Goal: Transaction & Acquisition: Purchase product/service

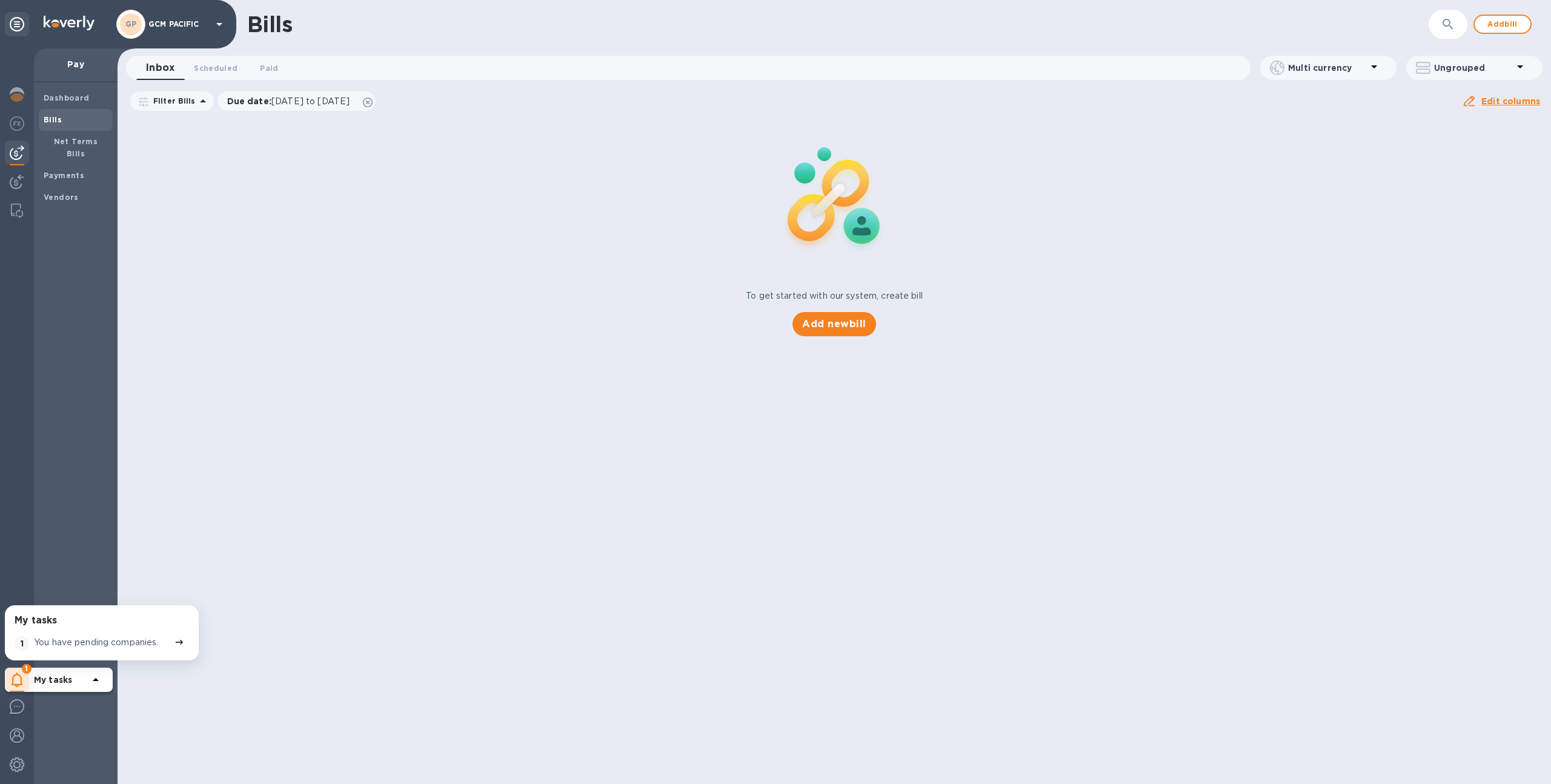
click at [169, 26] on p "GCM PACIFIC" at bounding box center [179, 24] width 60 height 9
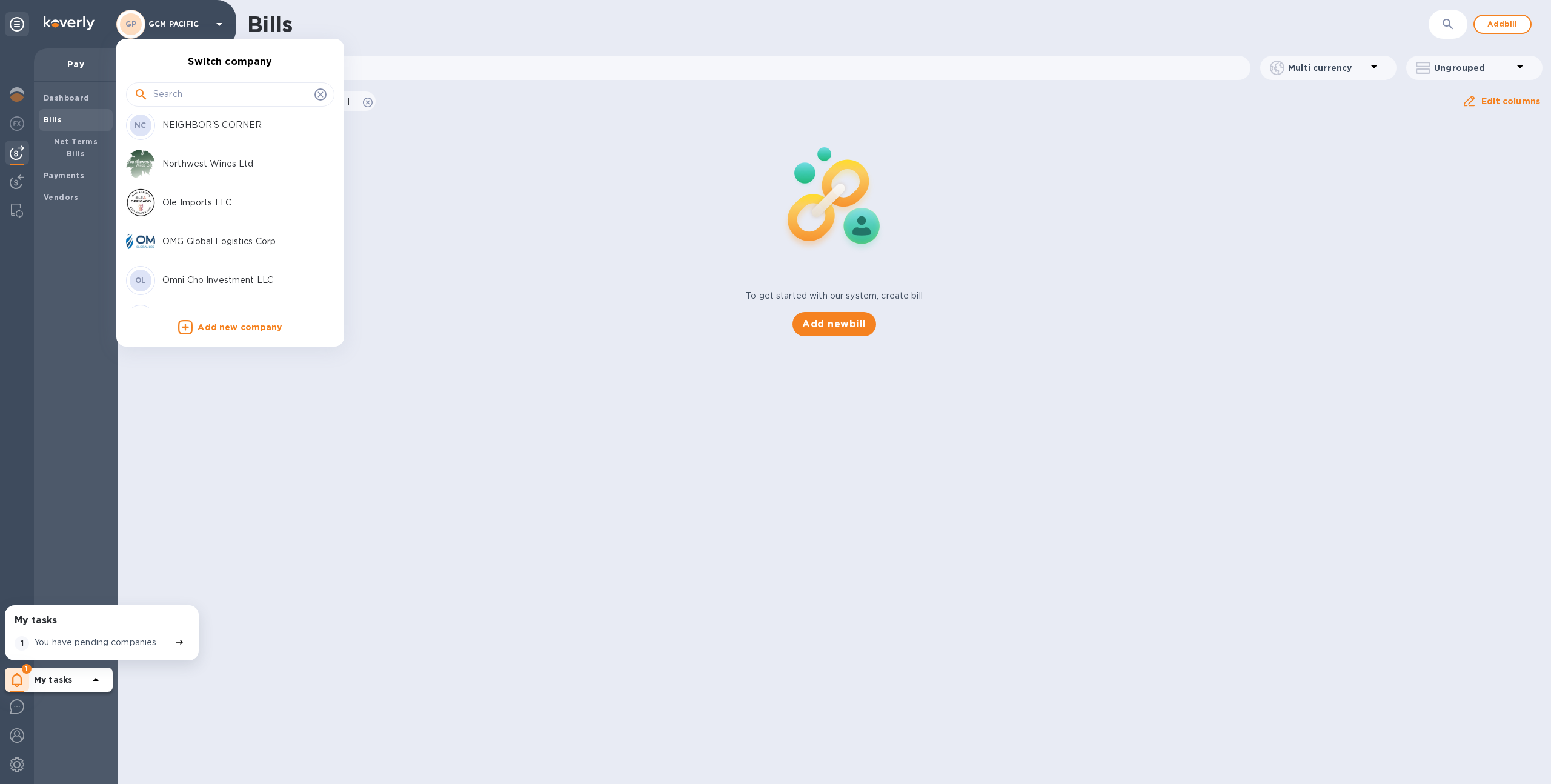
scroll to position [3345, 0]
click at [211, 245] on div "OMG Global Logistics Corp" at bounding box center [221, 237] width 189 height 29
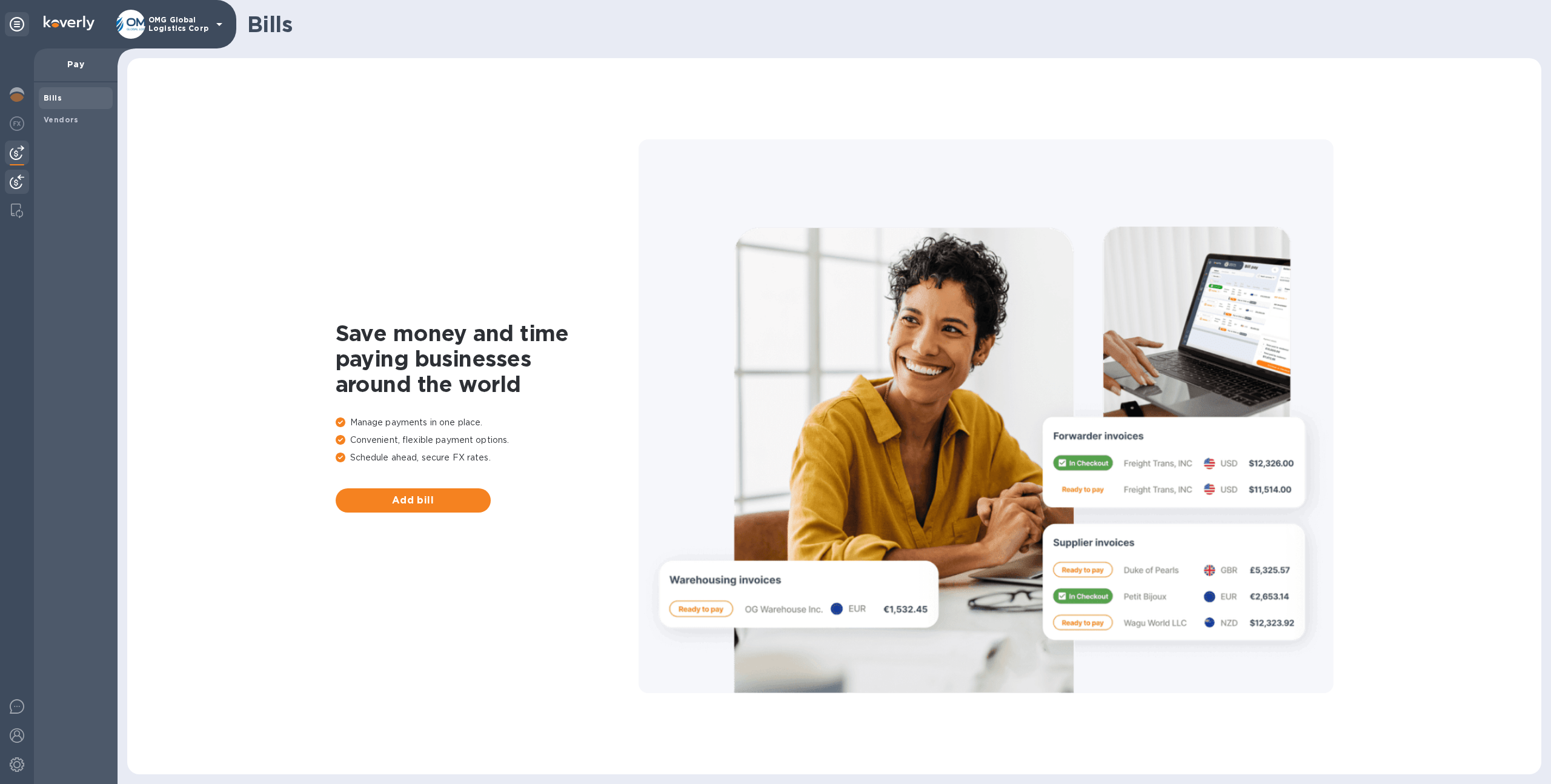
click at [17, 187] on img at bounding box center [17, 181] width 15 height 15
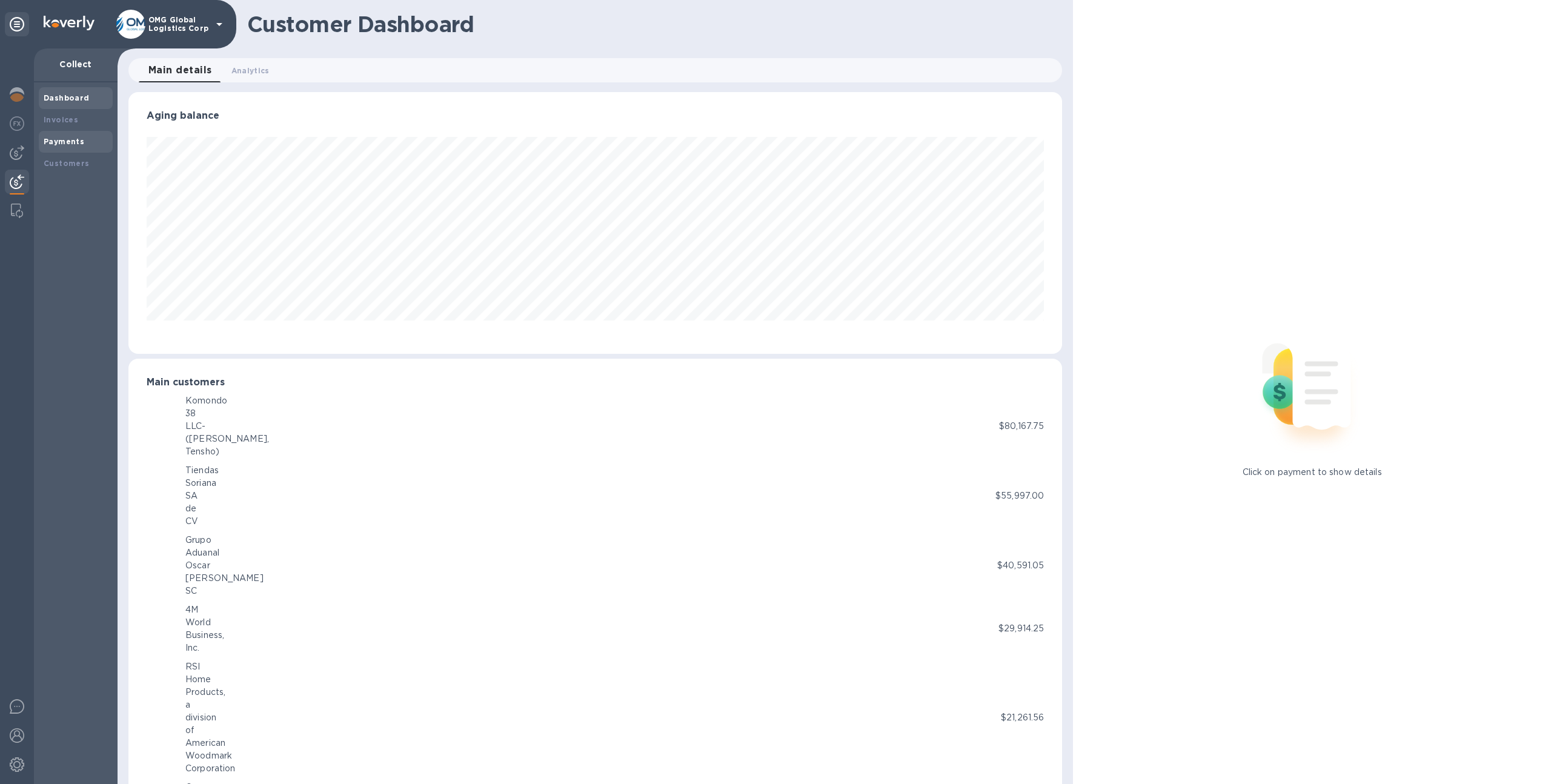
scroll to position [605341, 604873]
click at [57, 139] on b "Payments" at bounding box center [64, 141] width 41 height 9
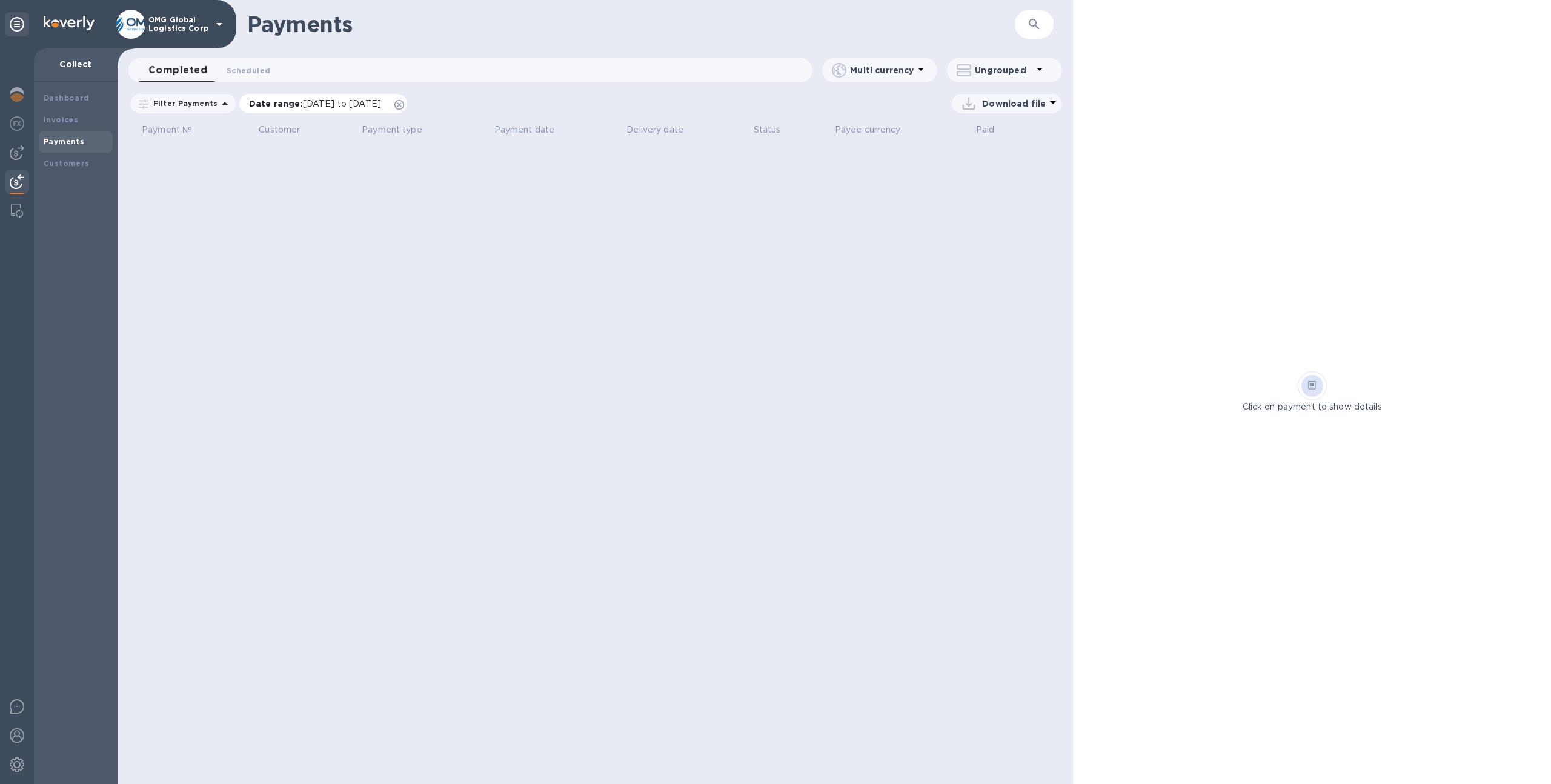
click at [404, 100] on icon at bounding box center [399, 105] width 10 height 10
click at [244, 72] on span "Scheduled 0" at bounding box center [248, 70] width 44 height 13
click at [107, 126] on div "Invoices" at bounding box center [76, 120] width 74 height 21
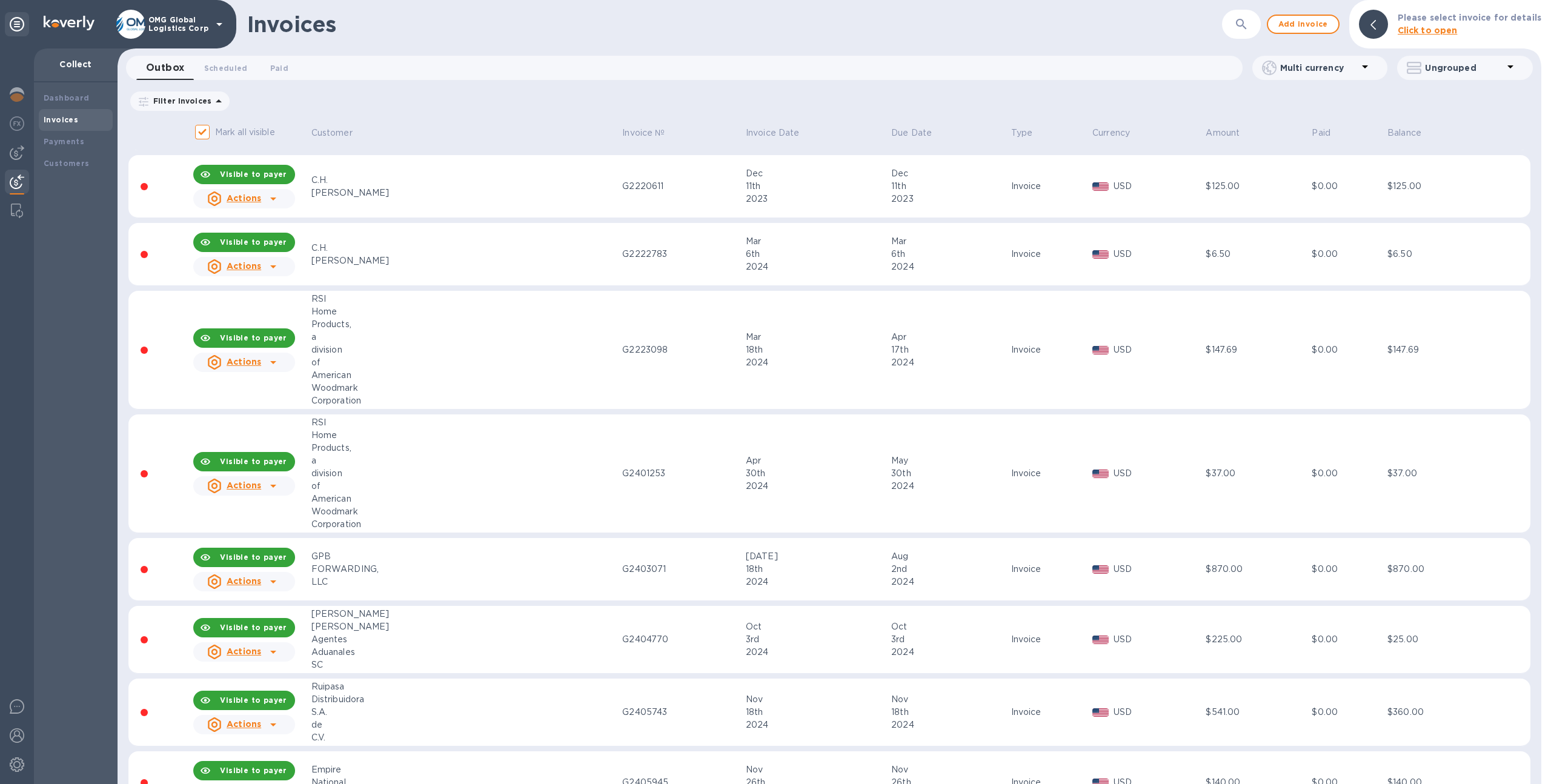
scroll to position [322, 0]
click at [621, 376] on td "G2223098" at bounding box center [682, 349] width 124 height 119
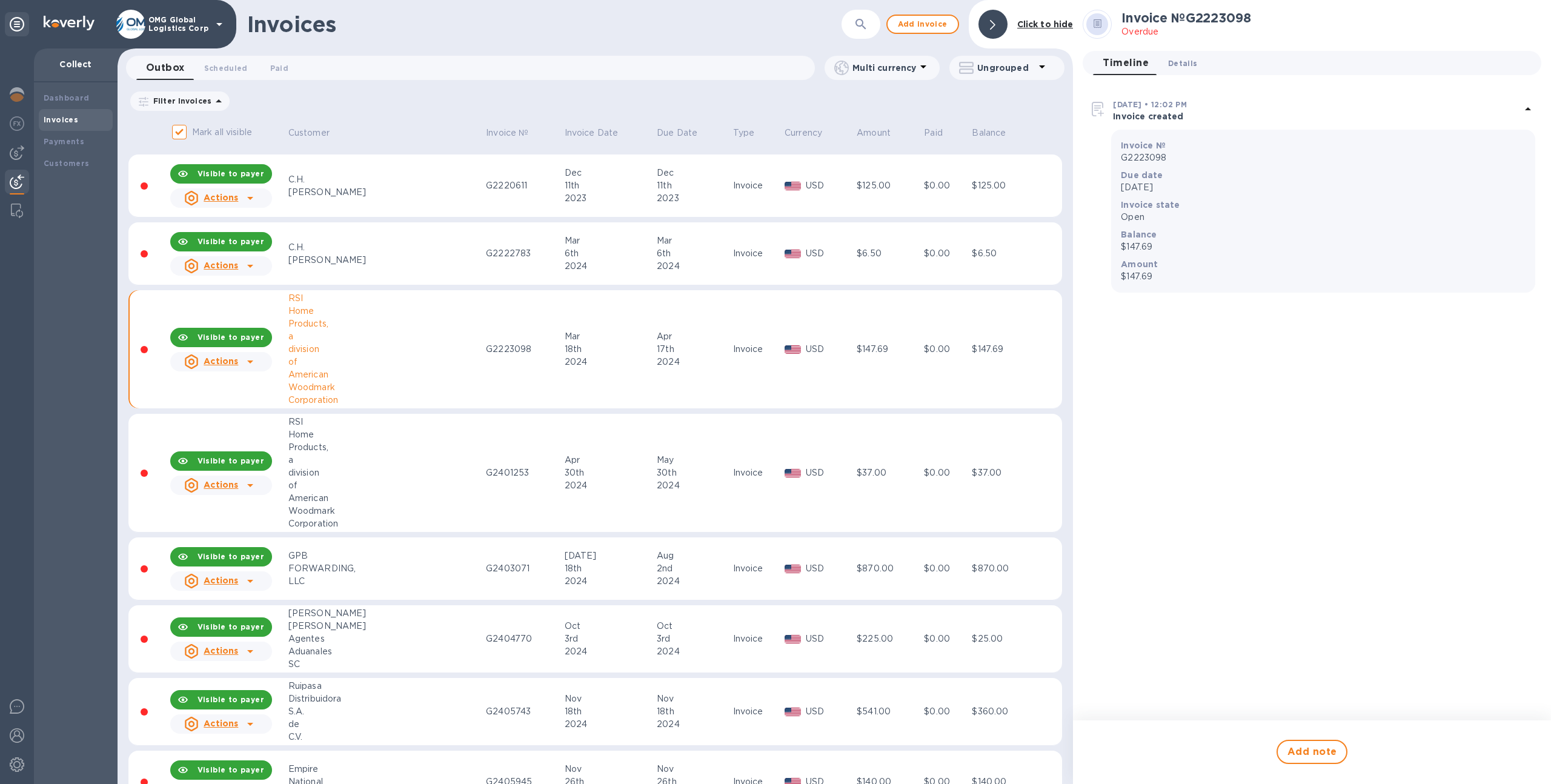
click at [1189, 52] on button "Details 0" at bounding box center [1182, 62] width 49 height 24
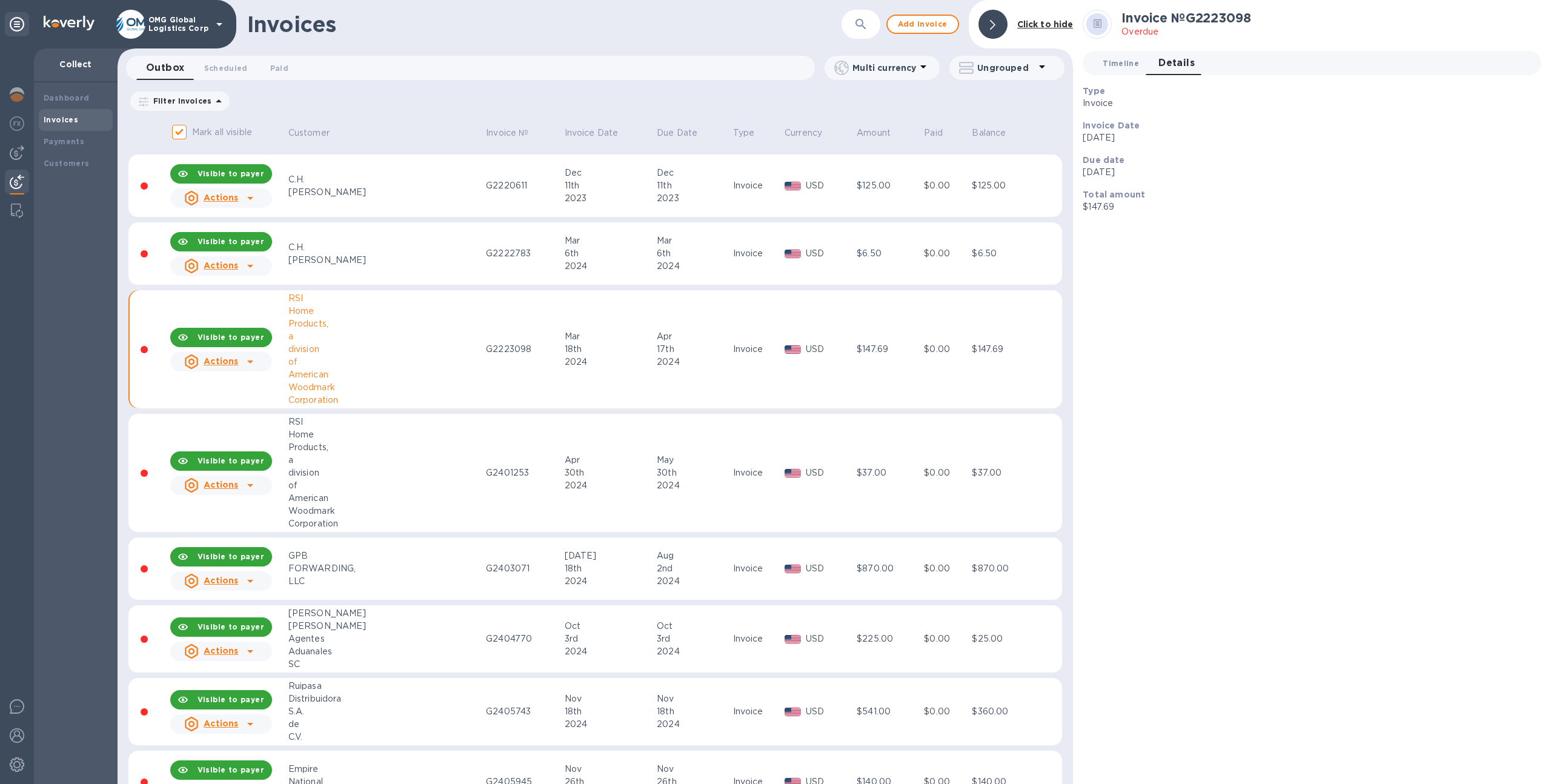
click at [1140, 60] on button "Timeline 0" at bounding box center [1120, 62] width 55 height 24
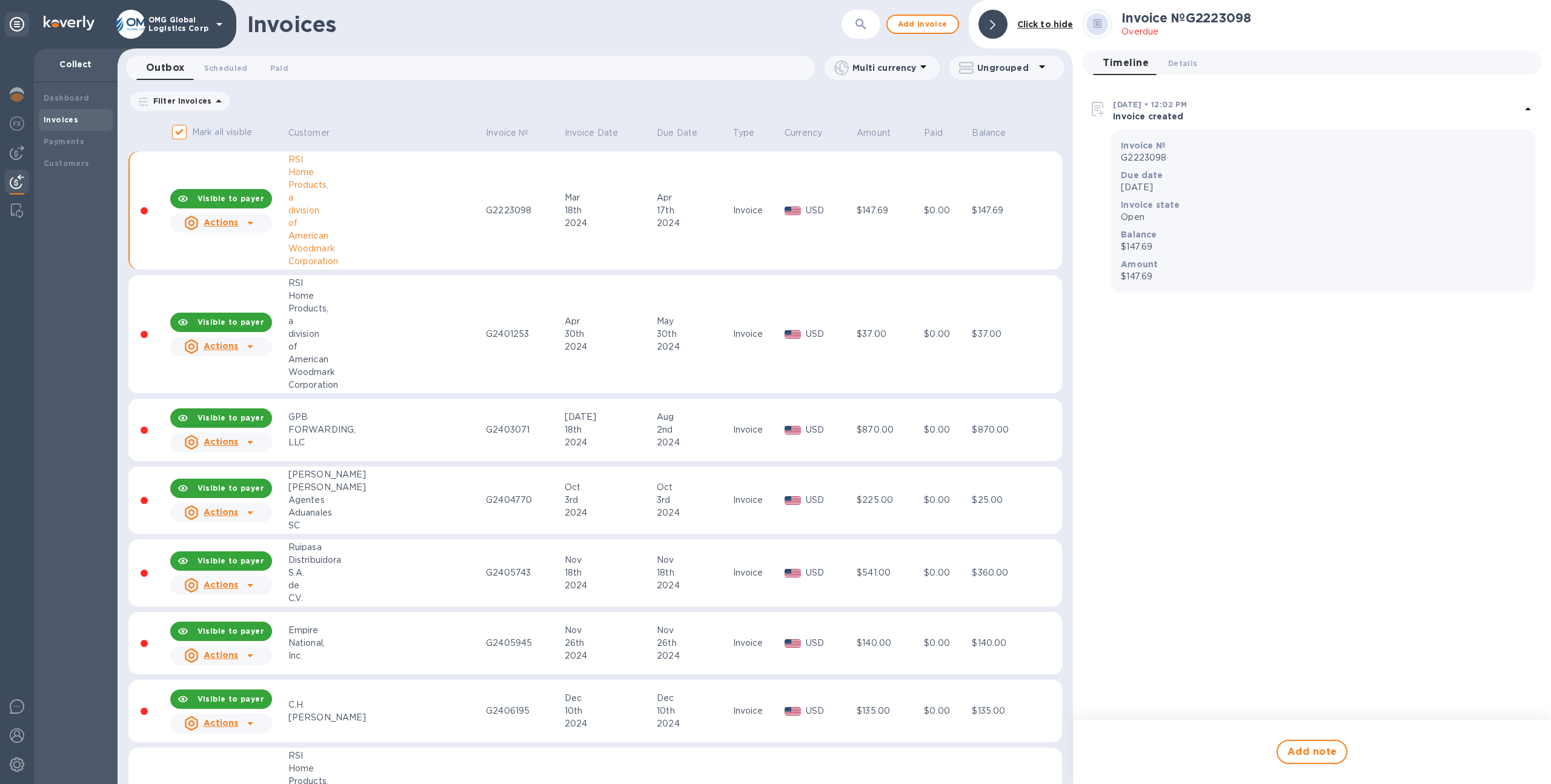
scroll to position [461, 0]
click at [657, 513] on div "2024" at bounding box center [693, 512] width 72 height 13
click at [1184, 57] on span "Details 0" at bounding box center [1182, 63] width 29 height 13
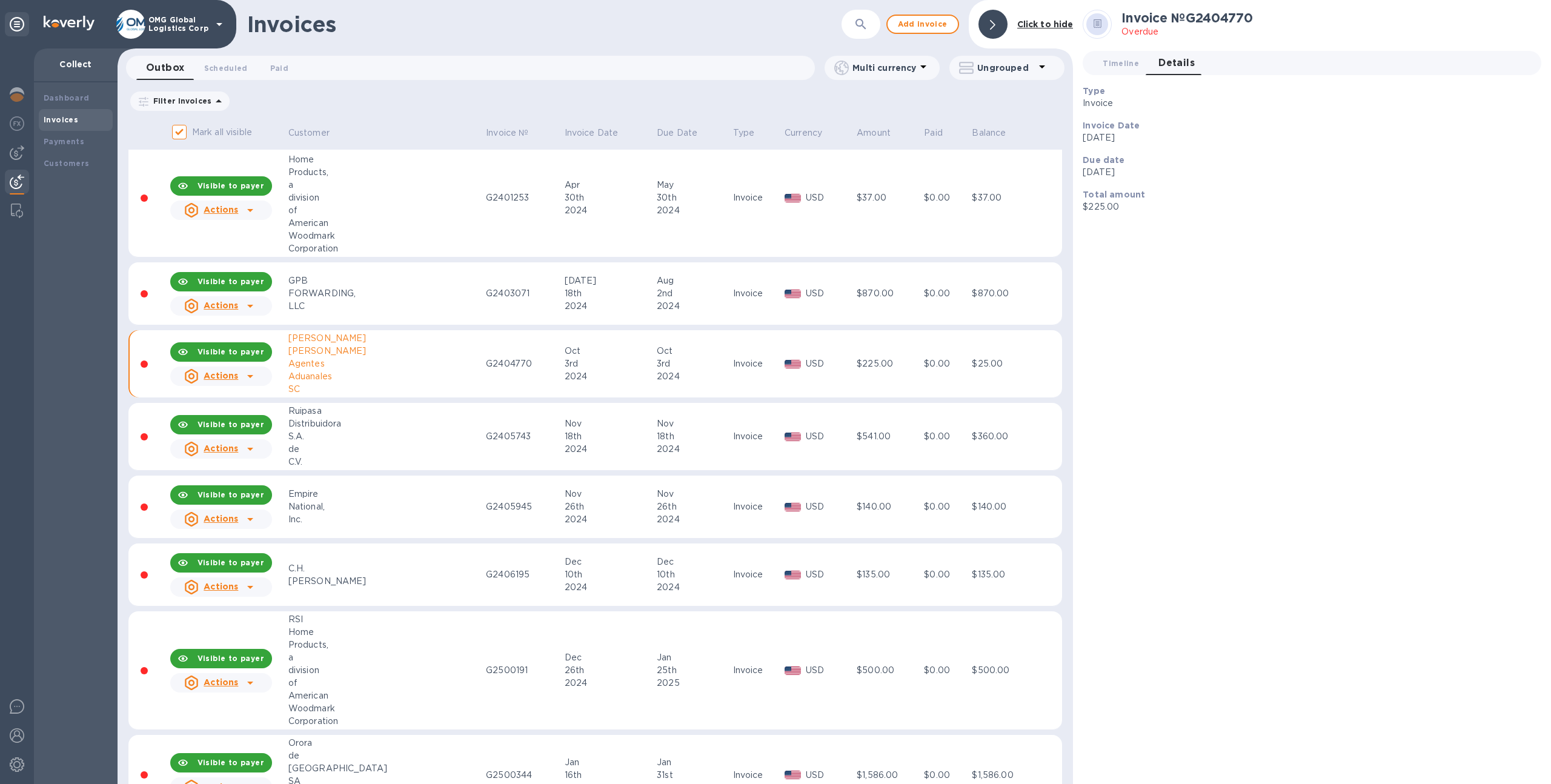
scroll to position [598, 0]
click at [734, 469] on td "Invoice" at bounding box center [756, 436] width 52 height 68
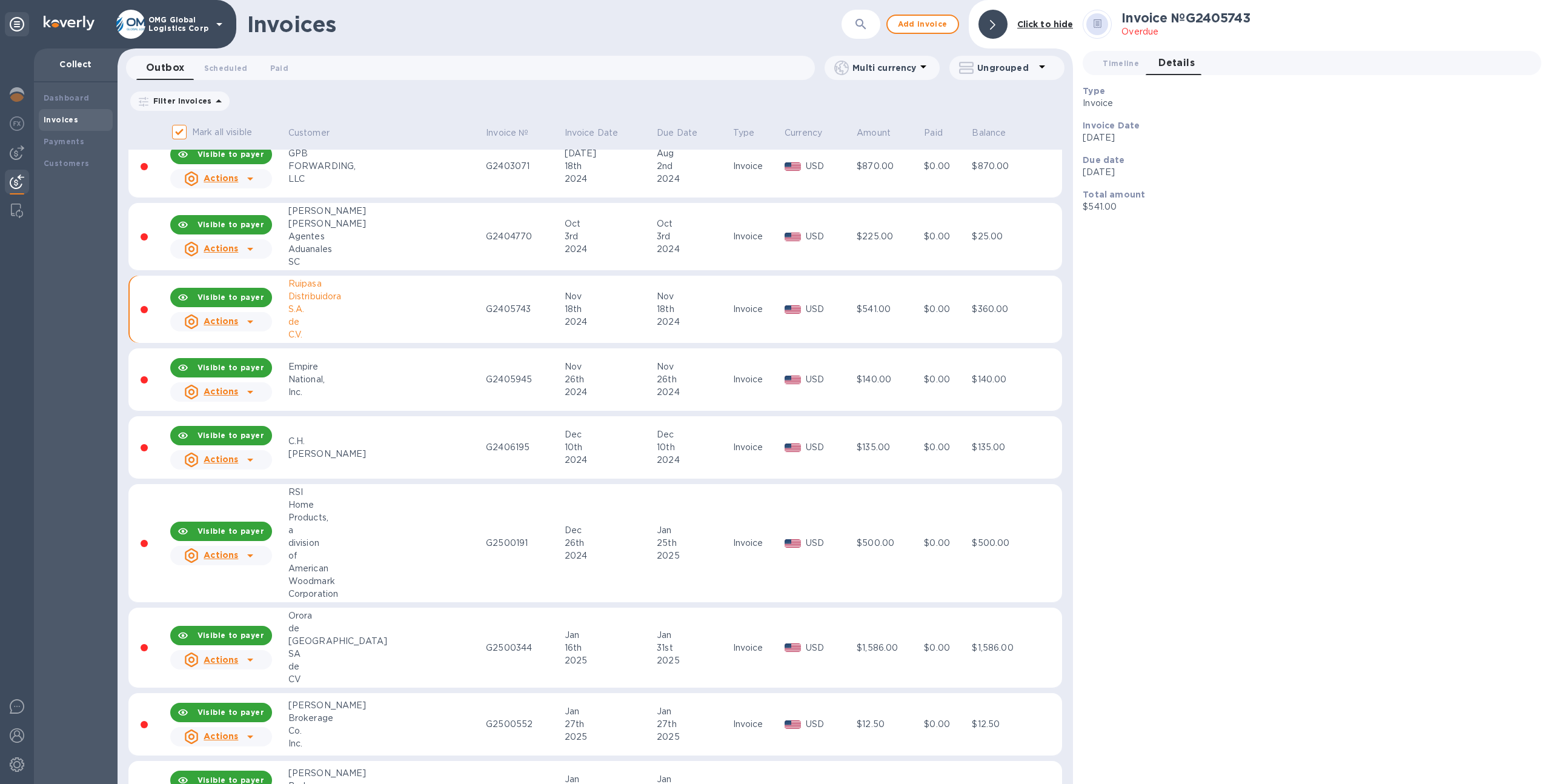
scroll to position [725, 0]
click at [484, 552] on td "G2500191" at bounding box center [523, 543] width 78 height 119
click at [484, 392] on td "G2405945" at bounding box center [523, 378] width 78 height 63
click at [1113, 62] on span "Timeline 0" at bounding box center [1120, 63] width 36 height 13
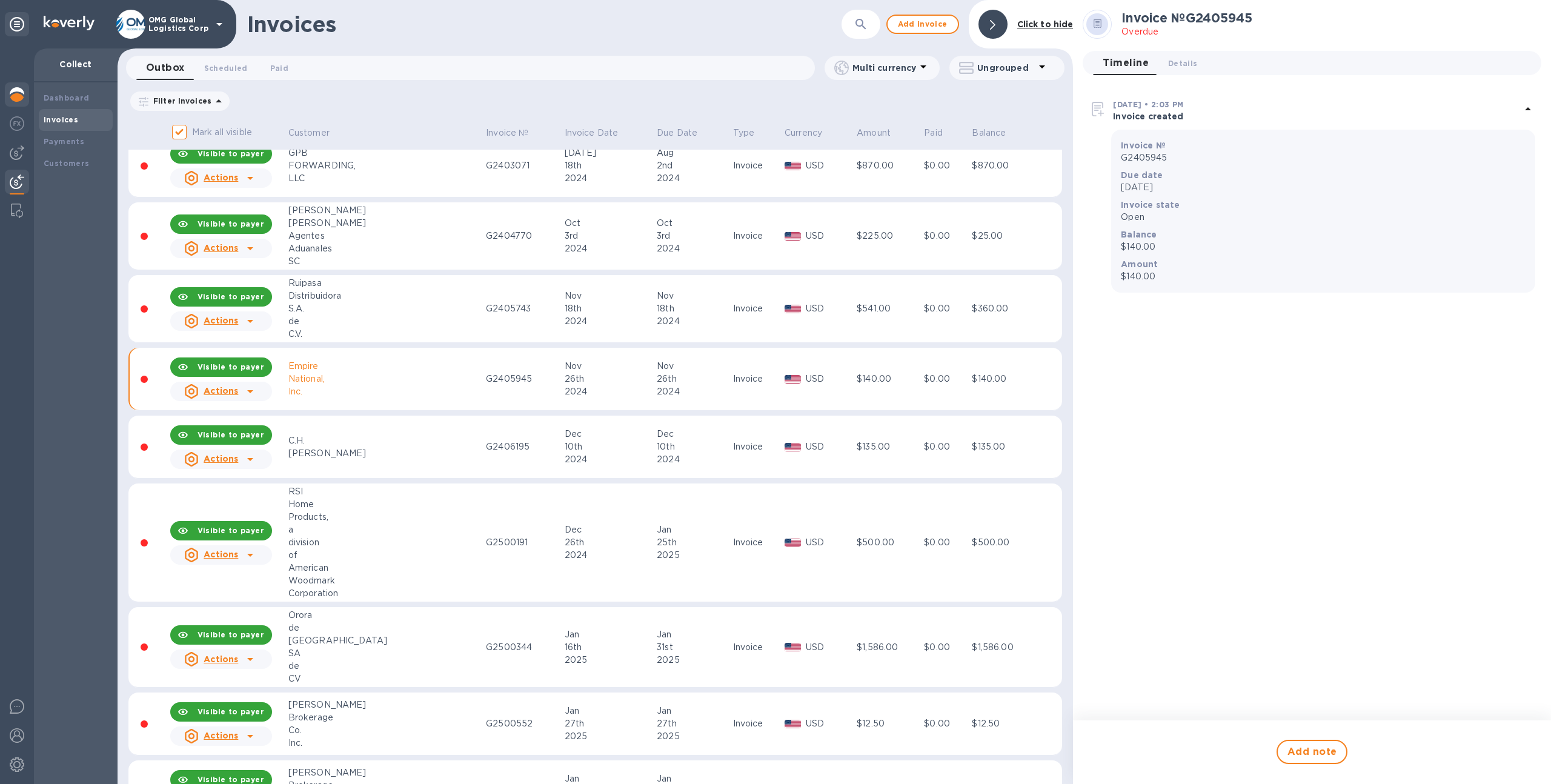
click at [21, 96] on img at bounding box center [17, 94] width 15 height 15
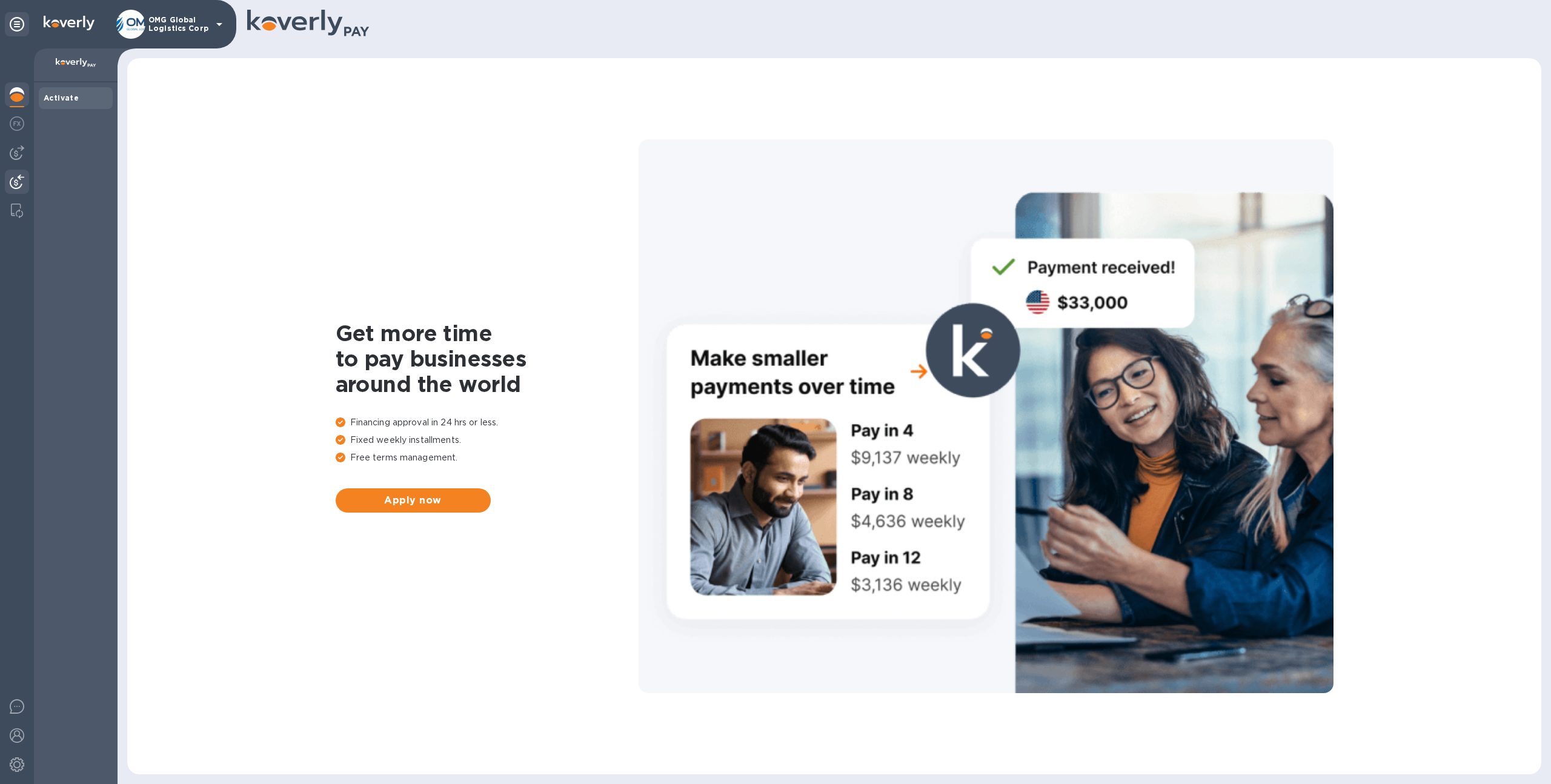
click at [13, 182] on img at bounding box center [17, 181] width 15 height 15
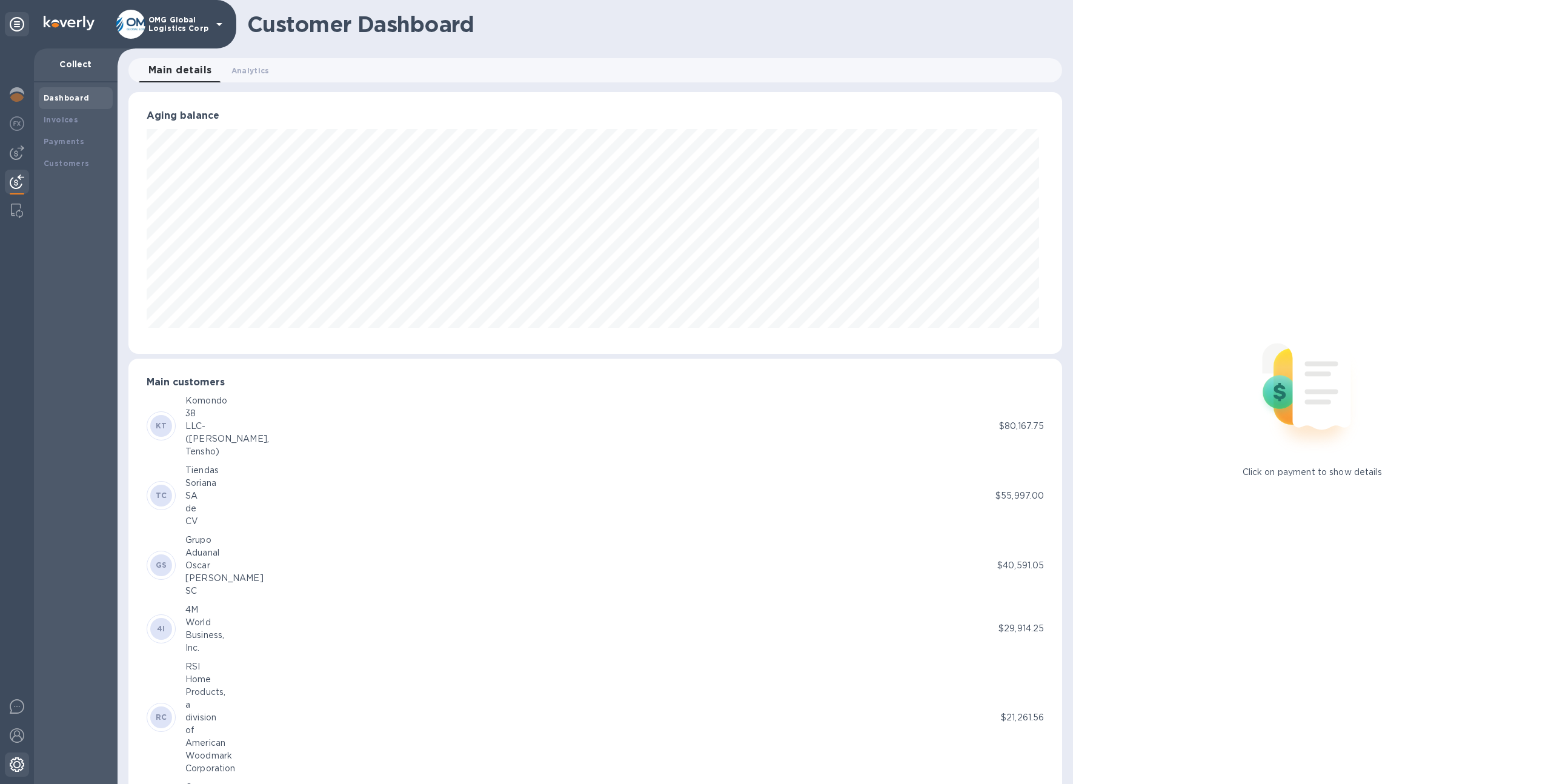
click at [15, 758] on img at bounding box center [17, 764] width 15 height 15
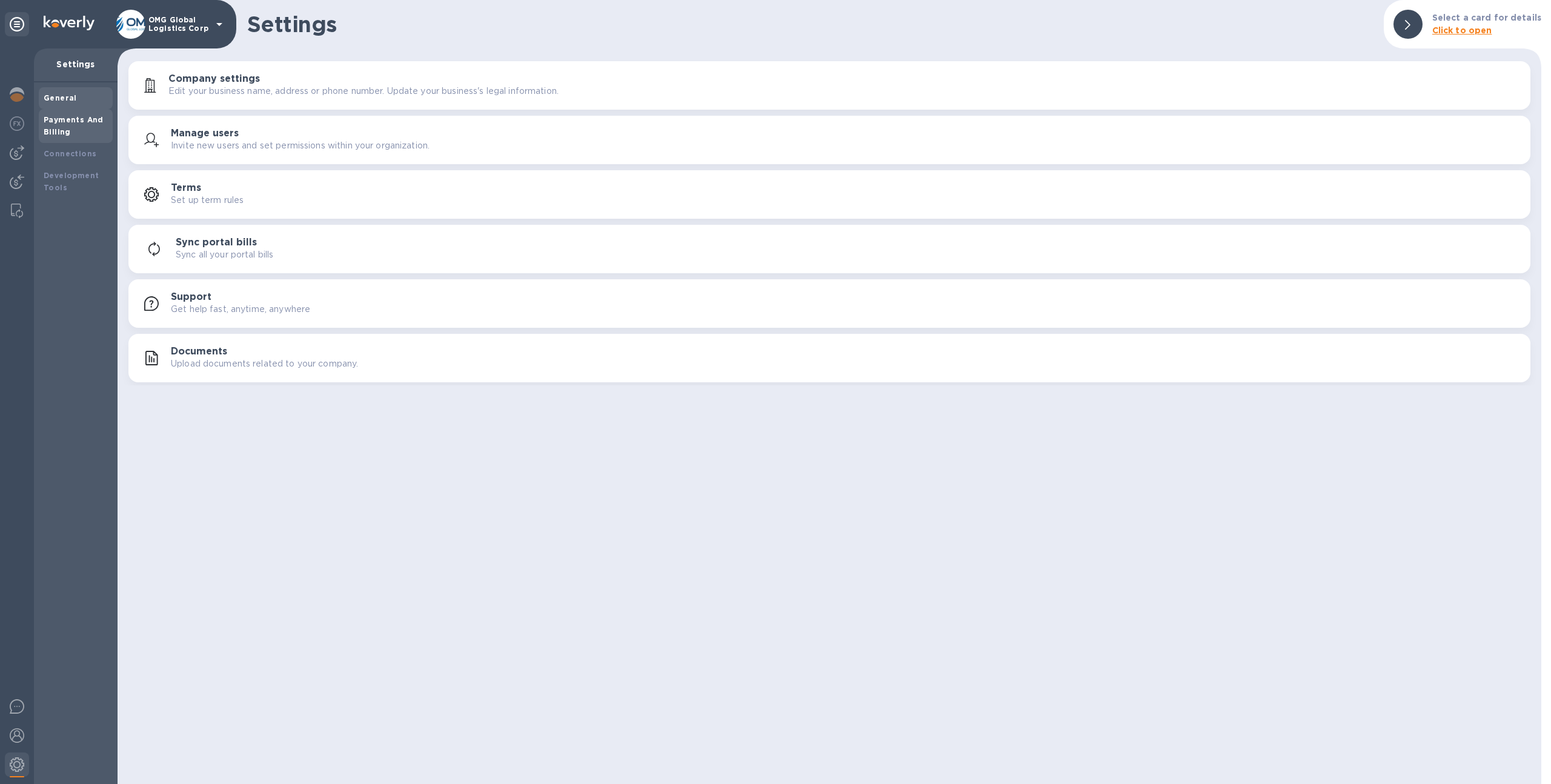
click at [98, 135] on div "Payments And Billing" at bounding box center [76, 125] width 64 height 24
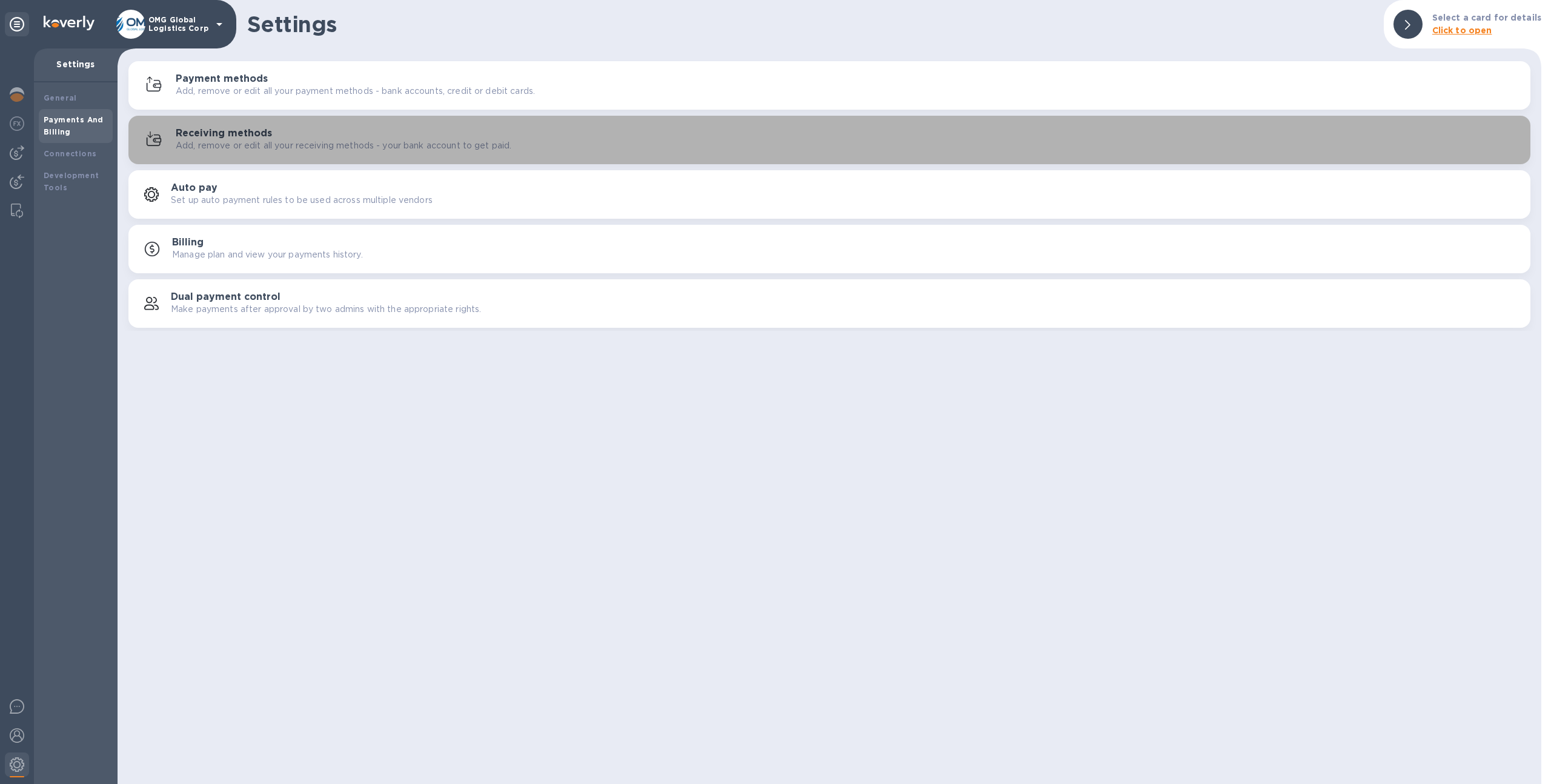
click at [211, 128] on h3 "Receiving methods" at bounding box center [224, 133] width 96 height 12
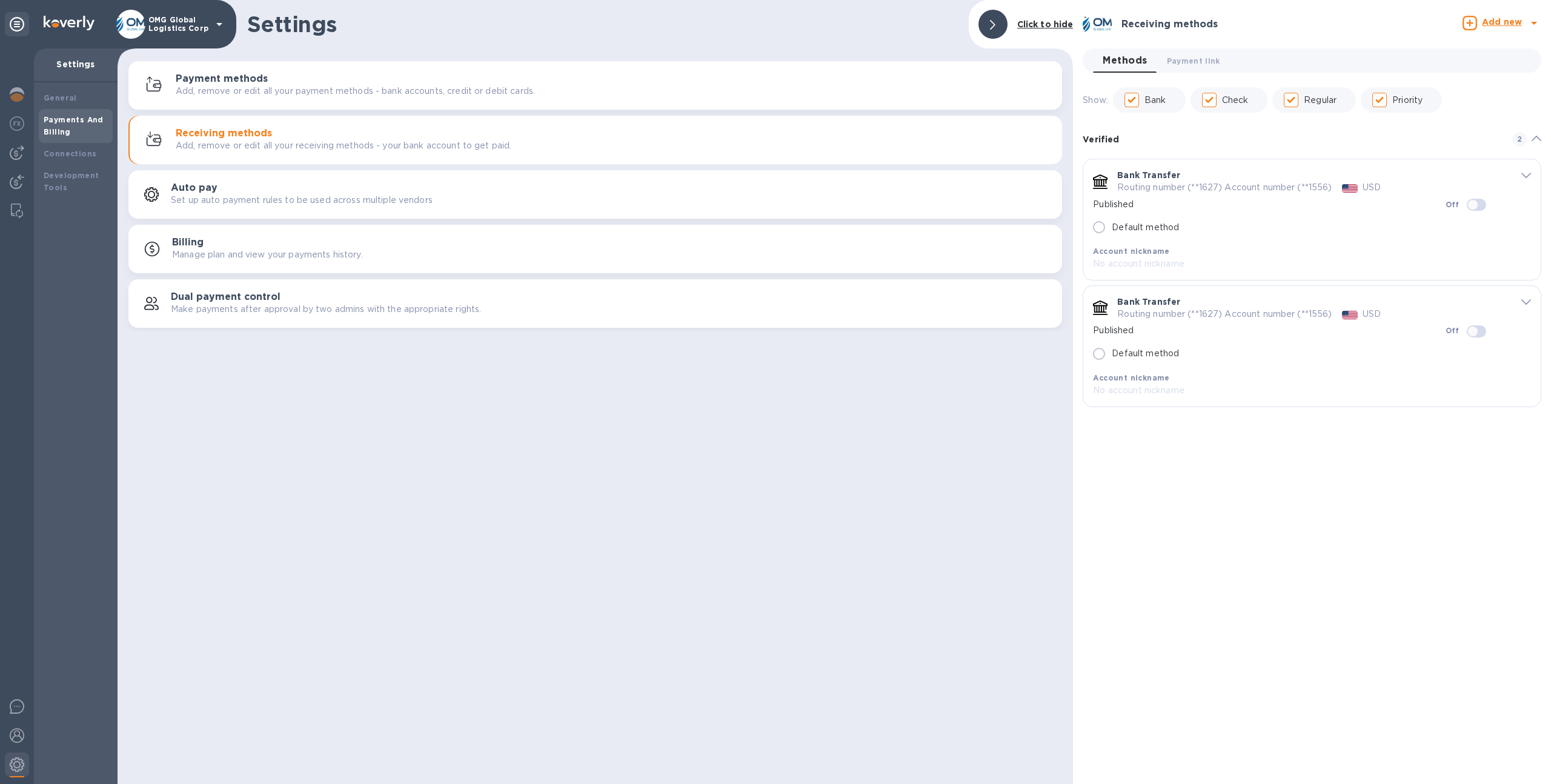
click at [1099, 227] on input "Default method" at bounding box center [1099, 227] width 25 height 25
checkbox input "true"
radio input "true"
click at [1176, 59] on span "Payment link 0" at bounding box center [1193, 60] width 54 height 13
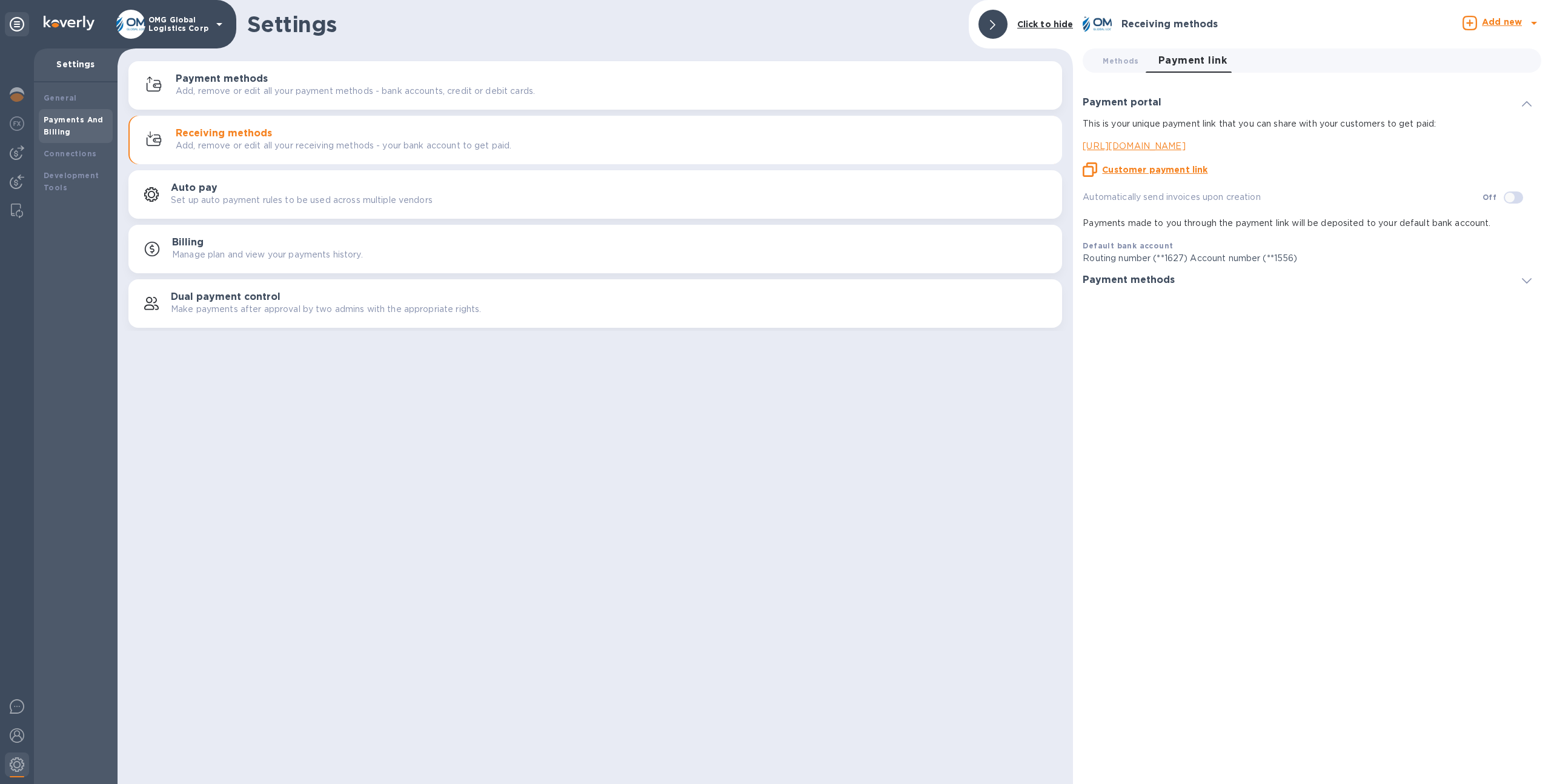
click at [1180, 145] on p "[URL][DOMAIN_NAME]" at bounding box center [1307, 146] width 449 height 13
click at [21, 178] on img at bounding box center [17, 181] width 15 height 15
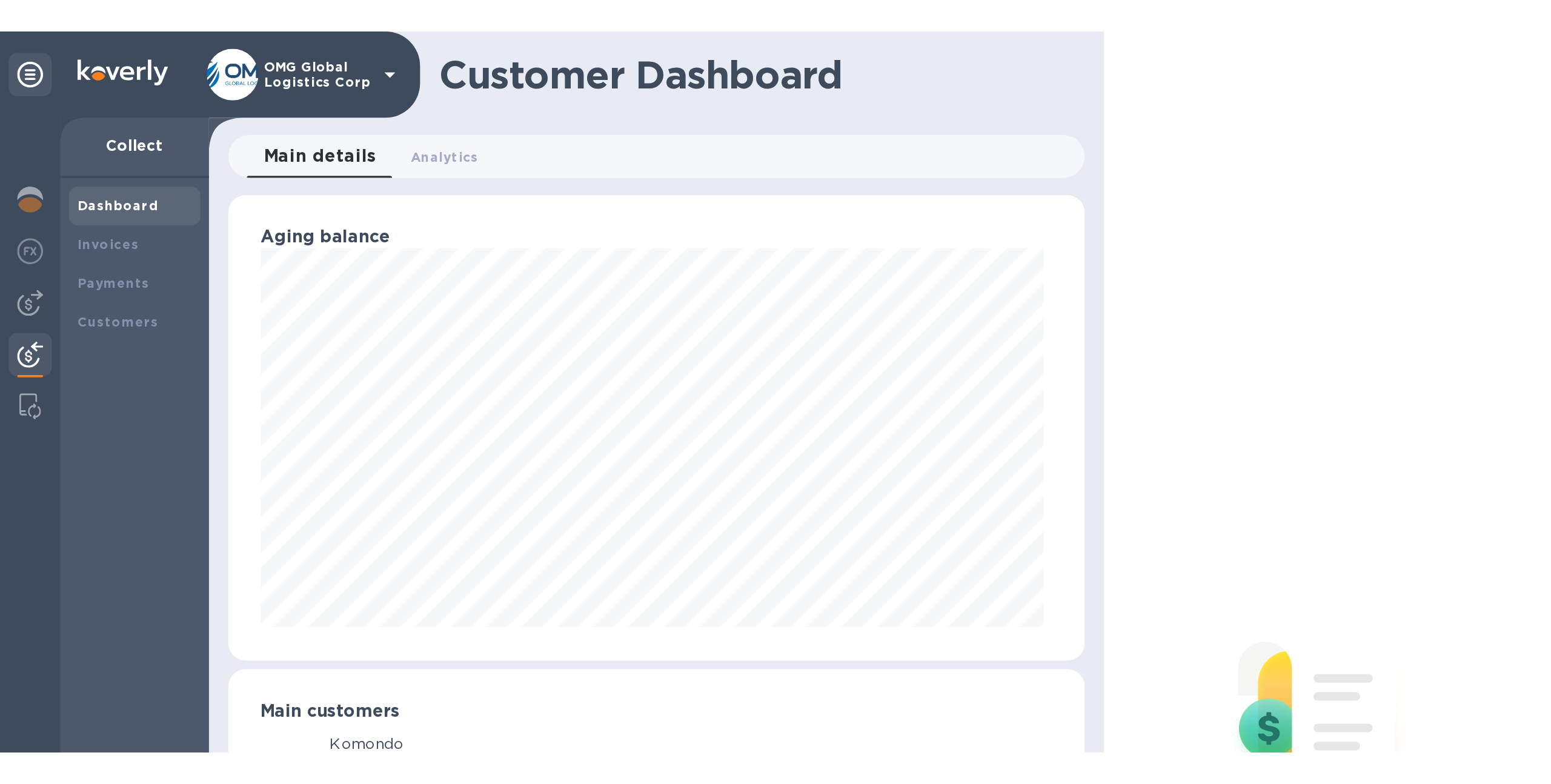
scroll to position [262, 929]
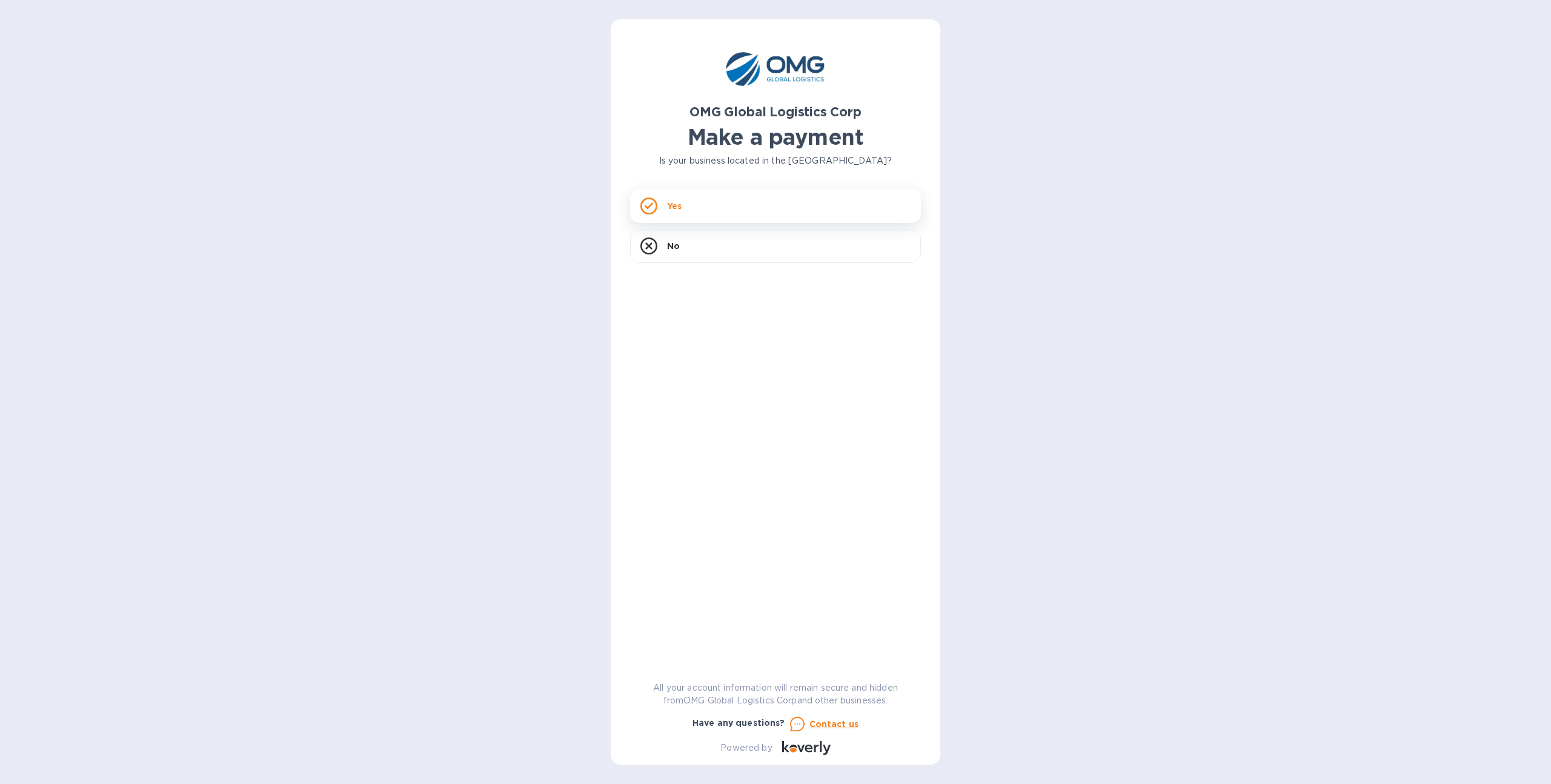
click at [739, 208] on div "Yes" at bounding box center [776, 205] width 291 height 34
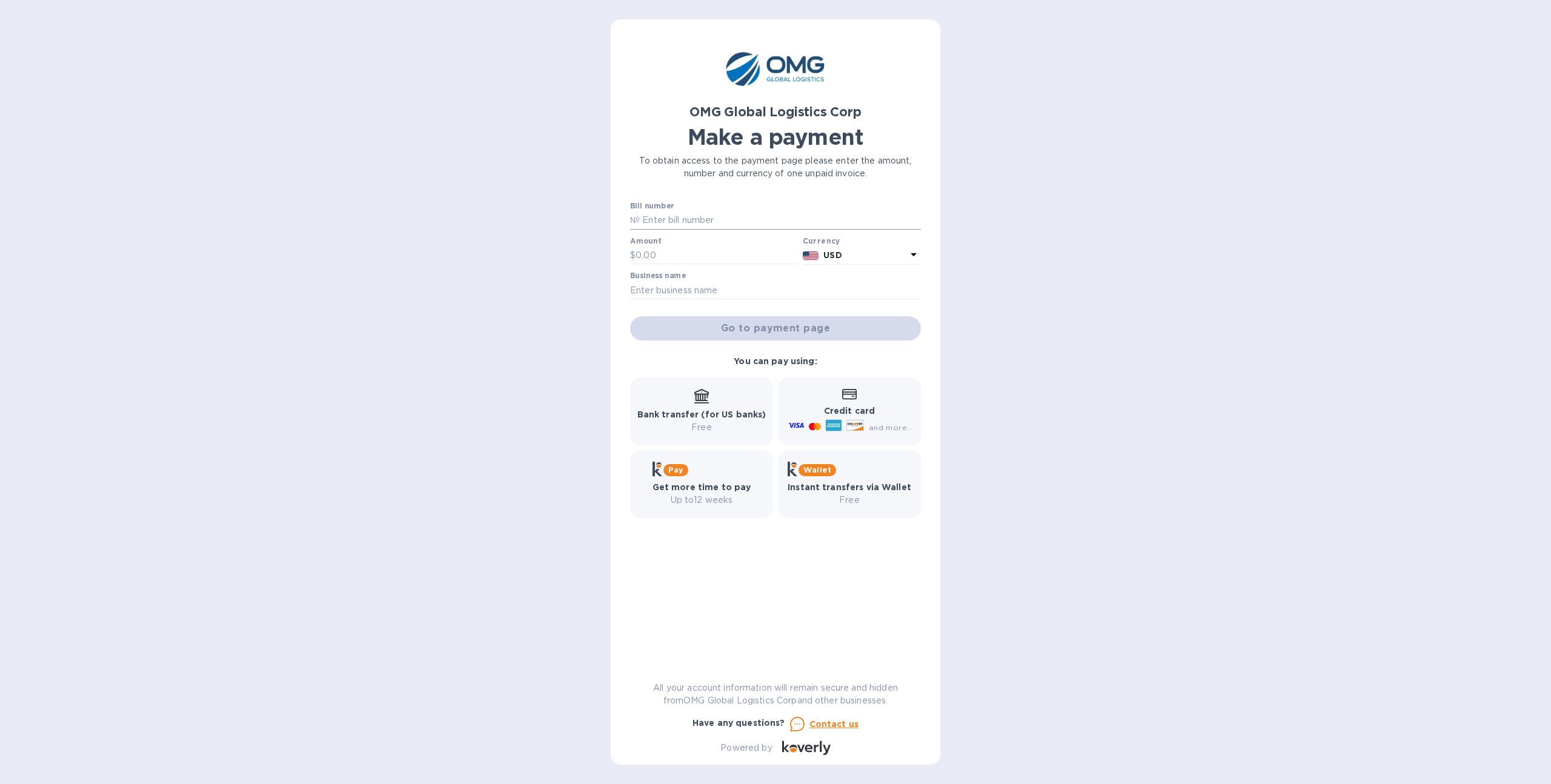
click at [701, 213] on input "text" at bounding box center [779, 220] width 281 height 18
type input "5645646"
type input "100"
type input "4564"
click at [723, 328] on span "Go to payment page" at bounding box center [775, 328] width 271 height 15
